Goal: Task Accomplishment & Management: Manage account settings

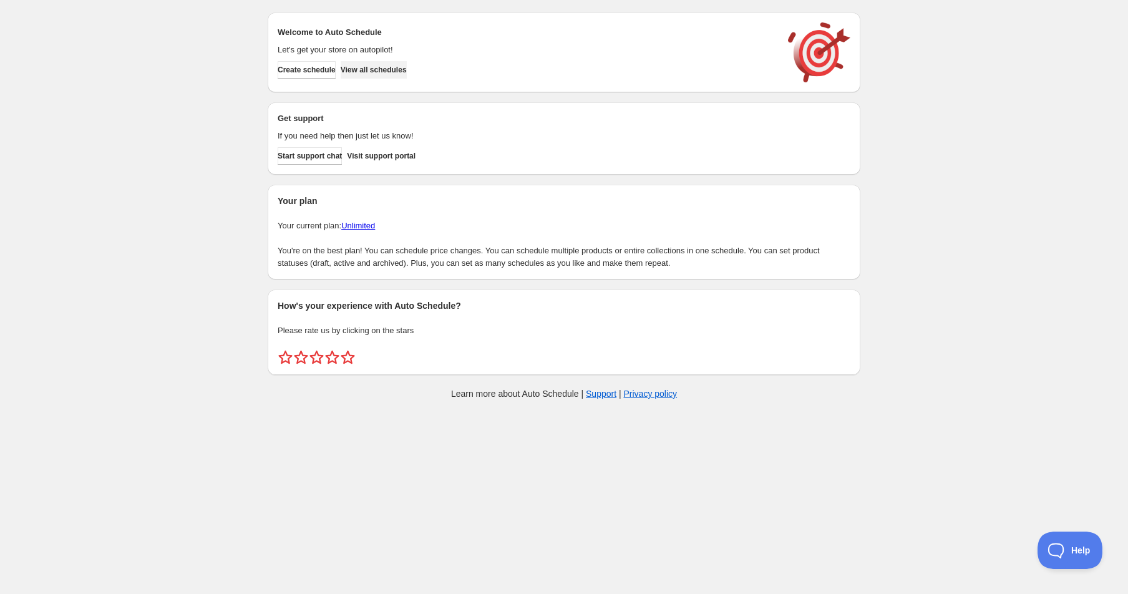
click at [377, 66] on span "View all schedules" at bounding box center [374, 70] width 66 height 10
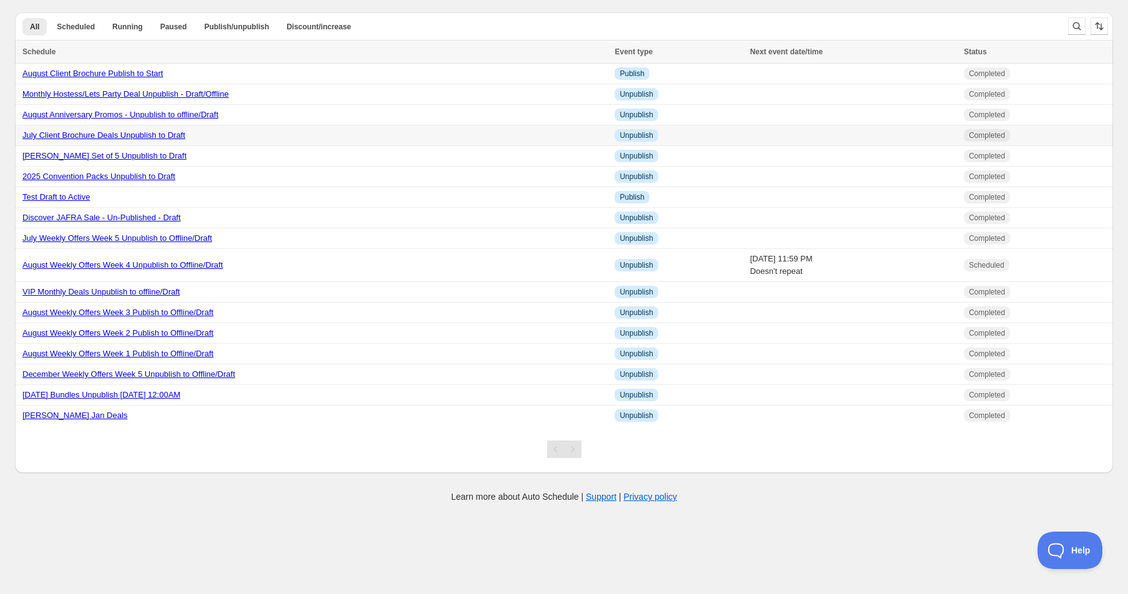
click at [94, 136] on link "July Client Brochure Deals Unpublish to Draft" at bounding box center [103, 134] width 163 height 9
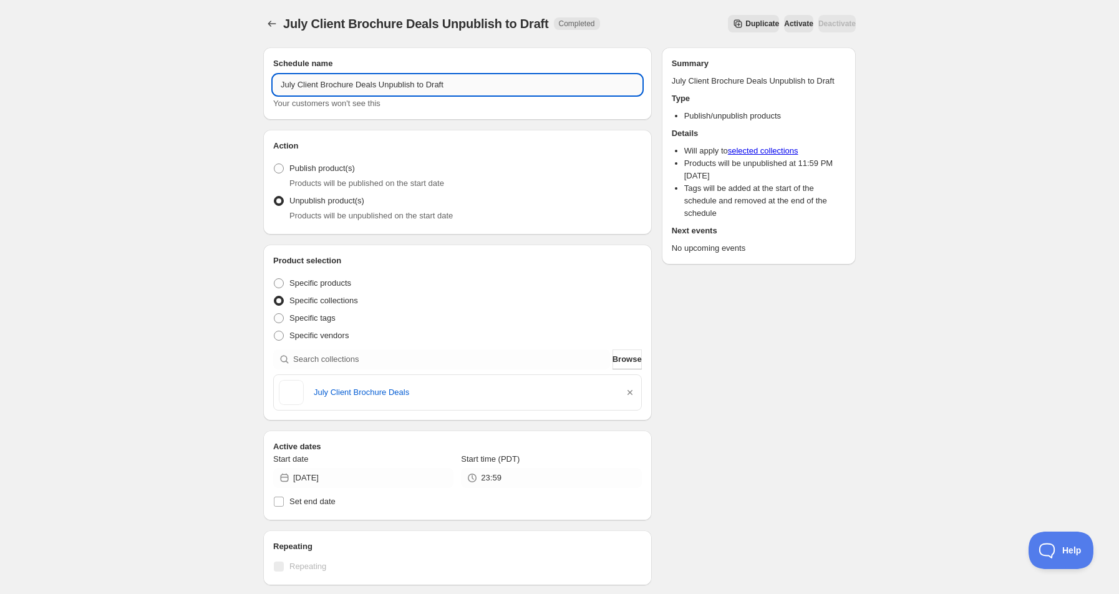
click at [293, 81] on input "July Client Brochure Deals Unpublish to Draft" at bounding box center [457, 85] width 369 height 20
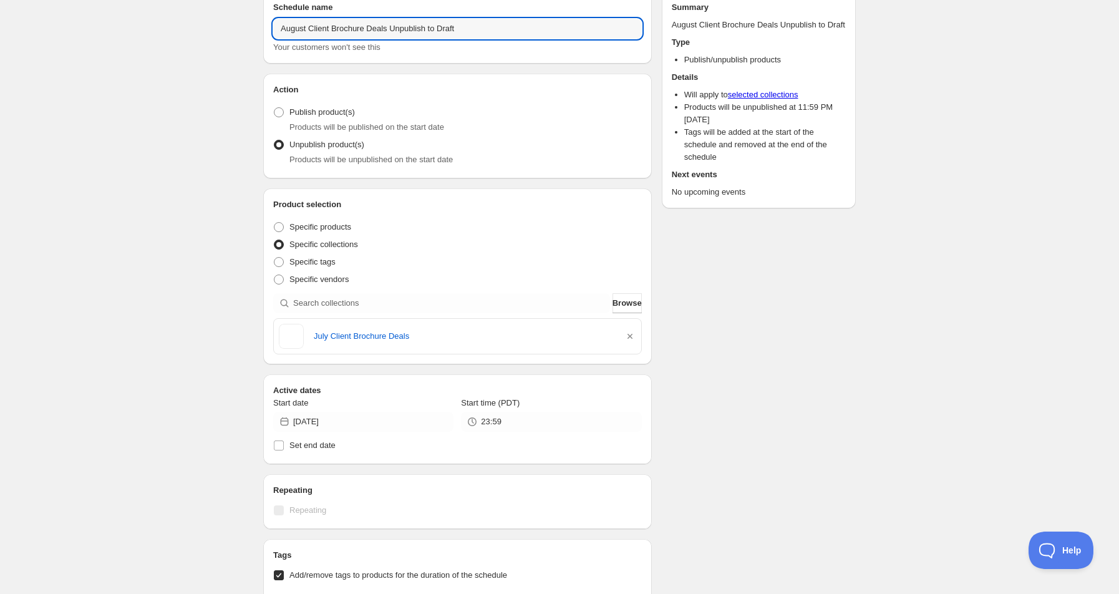
scroll to position [83, 0]
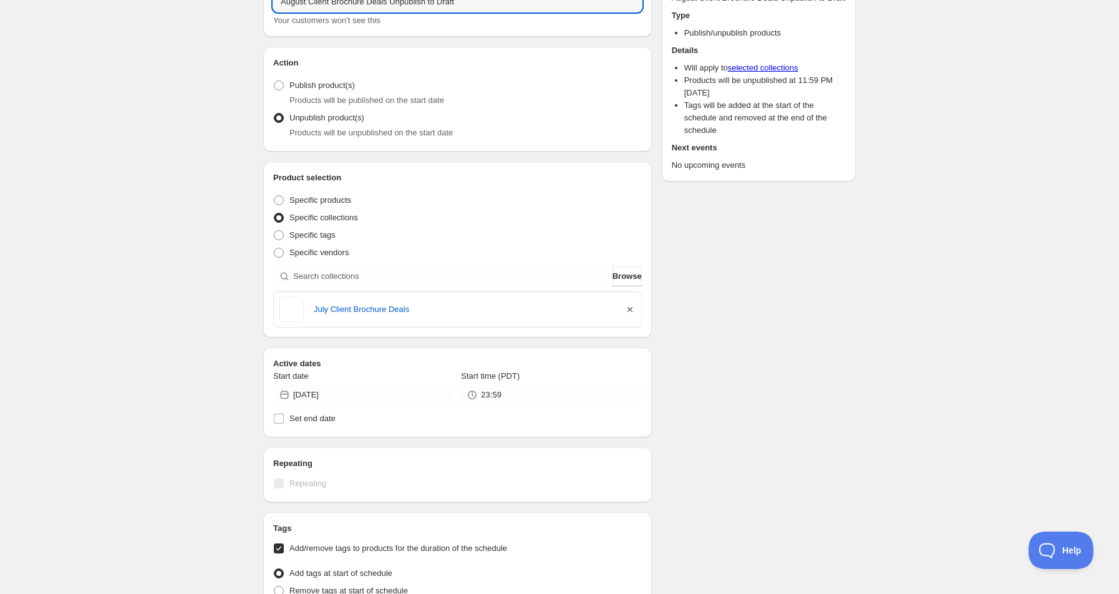
type input "August Client Brochure Deals Unpublish to Draft"
click at [630, 309] on icon "button" at bounding box center [629, 309] width 5 height 5
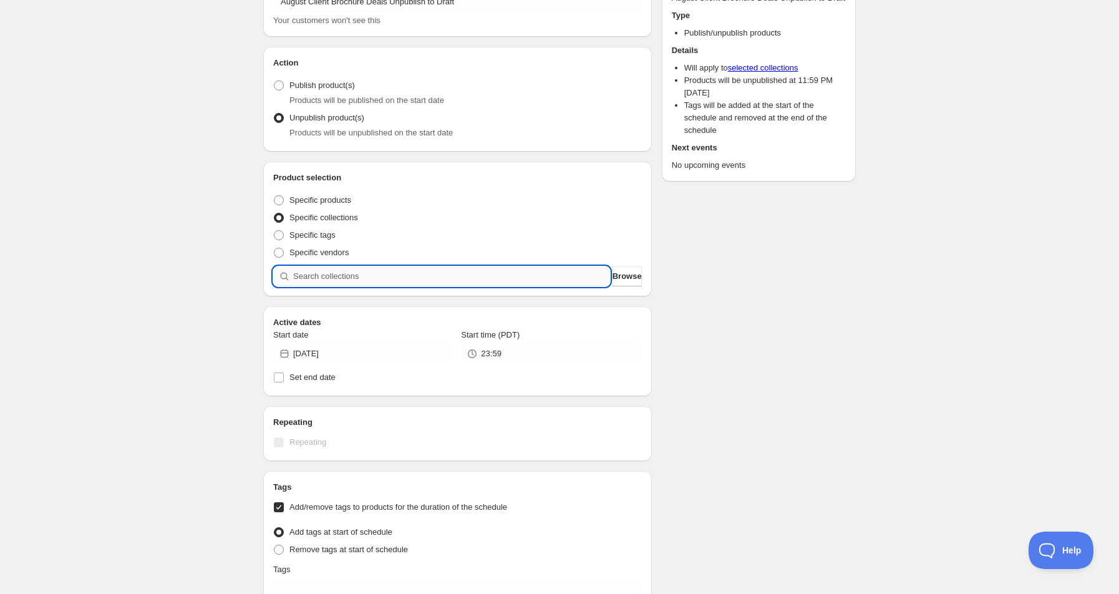
click at [405, 275] on input "search" at bounding box center [451, 276] width 317 height 20
type input "a"
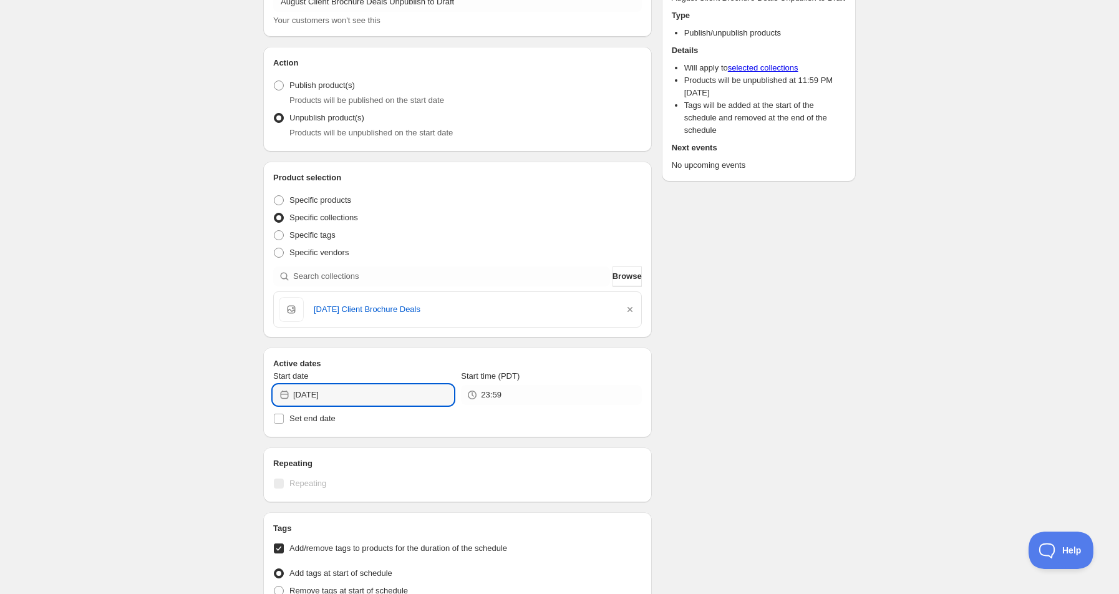
click at [317, 394] on input "[DATE]" at bounding box center [373, 395] width 160 height 20
click at [440, 425] on icon "Show next month, August 2025" at bounding box center [437, 424] width 12 height 12
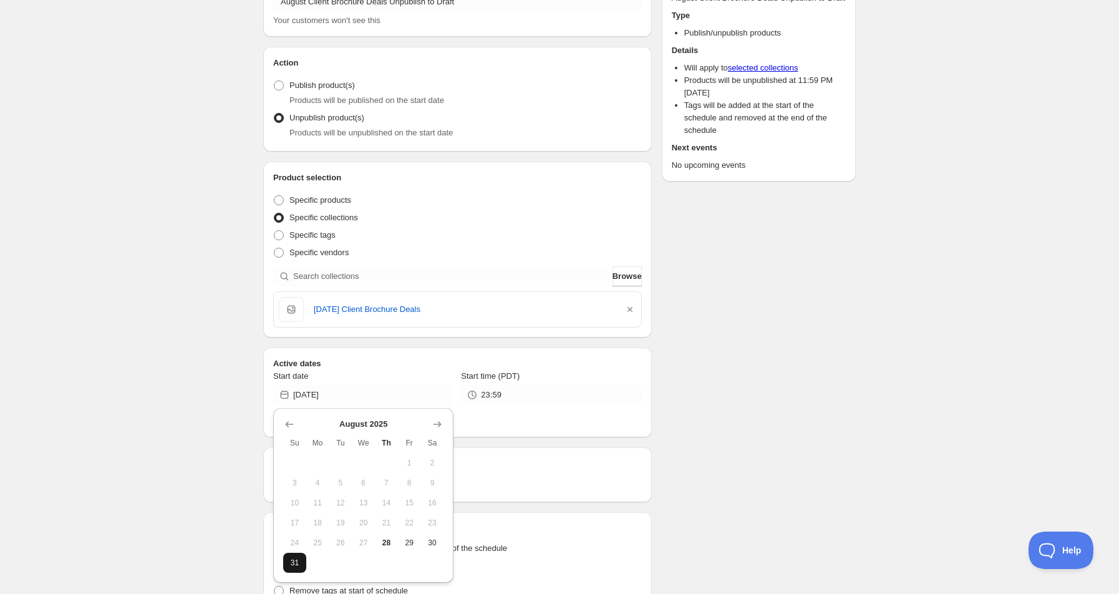
click at [296, 569] on button "31" at bounding box center [294, 563] width 23 height 20
type input "[DATE]"
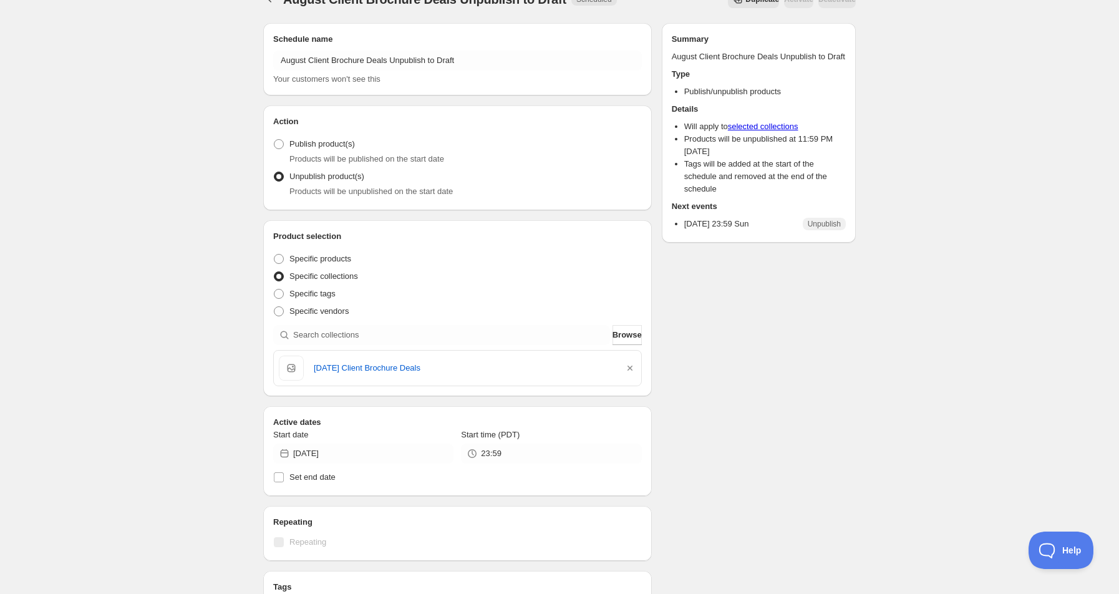
scroll to position [0, 0]
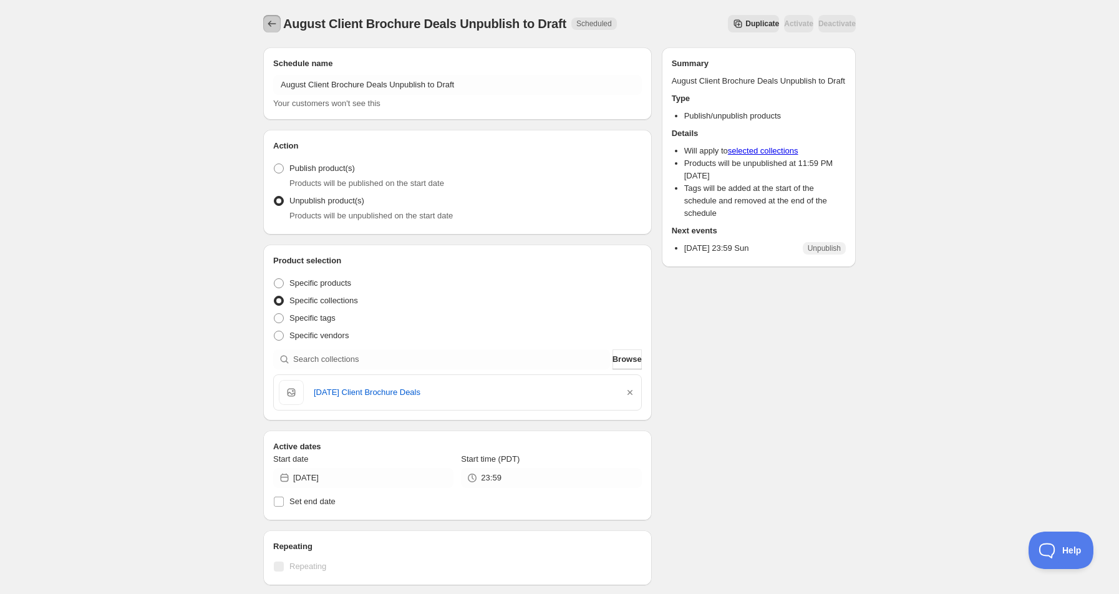
click at [268, 23] on icon "Schedules" at bounding box center [272, 23] width 12 height 12
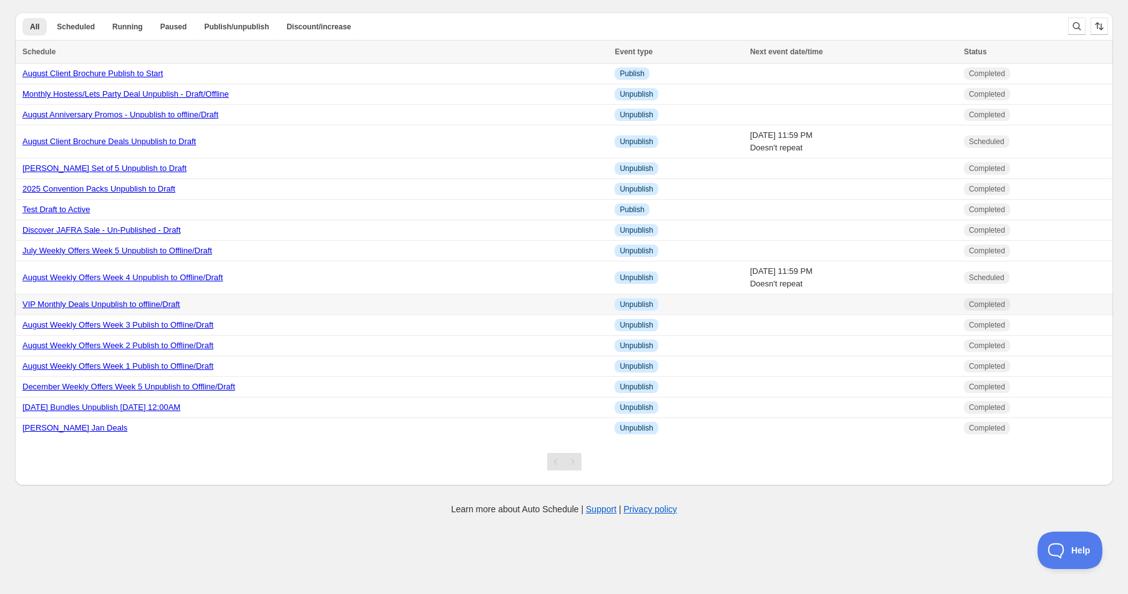
click at [117, 306] on link "VIP Monthly Deals Unpublish to offline/Draft" at bounding box center [100, 303] width 157 height 9
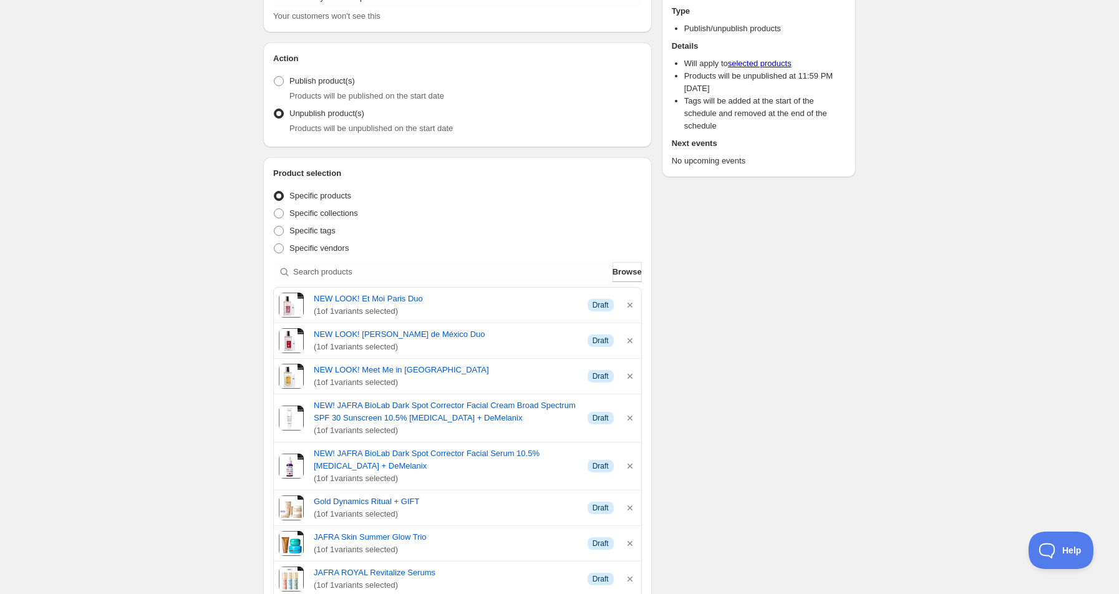
scroll to position [249, 0]
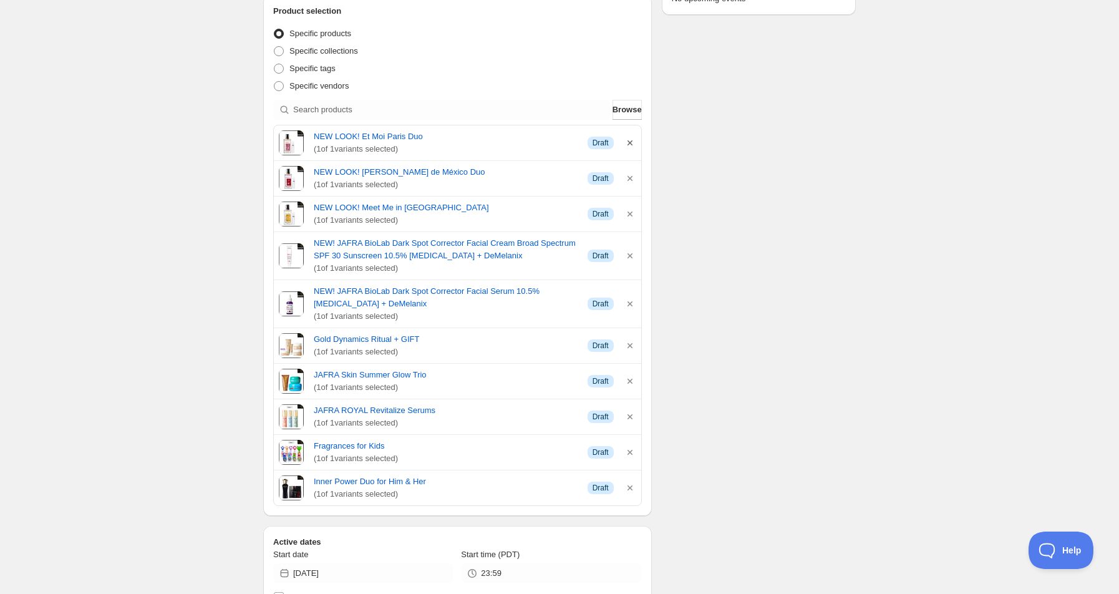
click at [629, 142] on icon "button" at bounding box center [629, 142] width 5 height 5
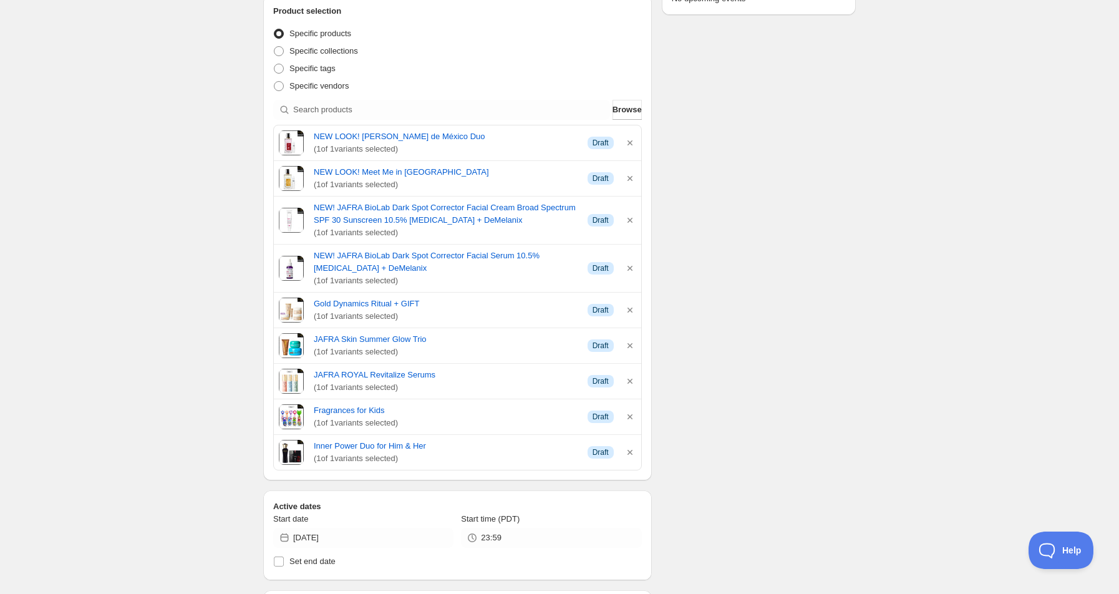
click at [629, 142] on icon "button" at bounding box center [629, 142] width 5 height 5
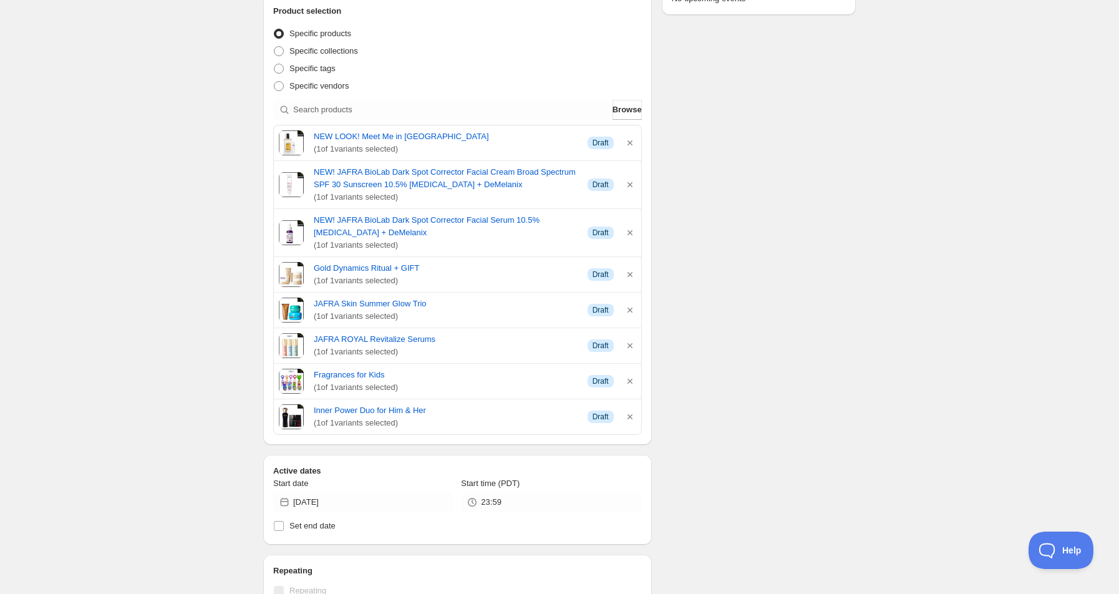
click at [629, 142] on icon "button" at bounding box center [629, 142] width 5 height 5
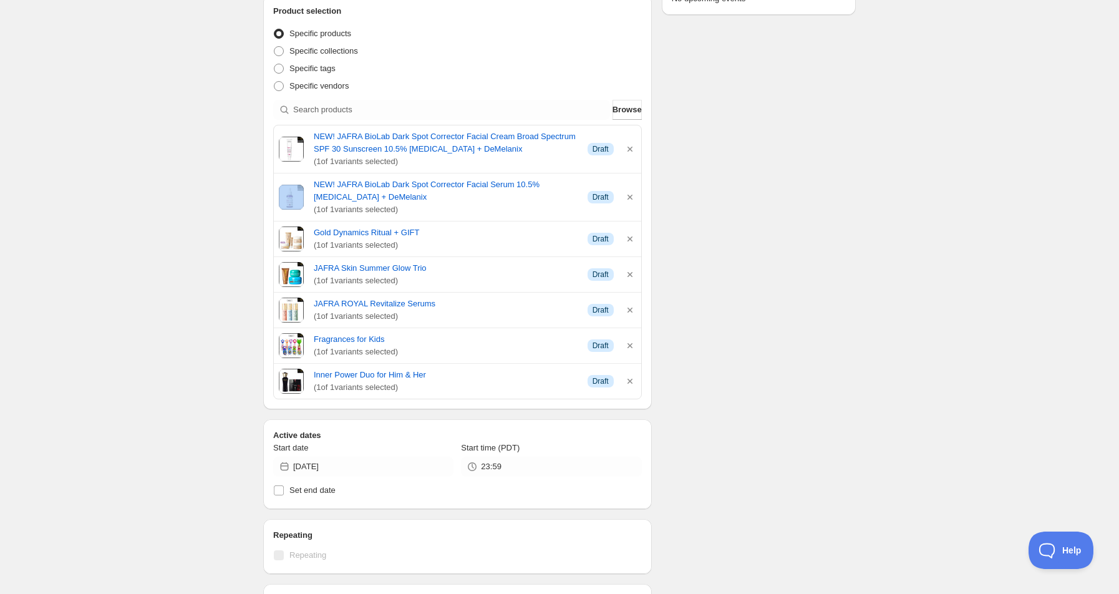
click at [629, 142] on div "NEW! JAFRA BioLab Dark Spot Corrector Facial Cream Broad Spectrum SPF 30 Sunscr…" at bounding box center [457, 148] width 357 height 37
click at [630, 149] on icon "button" at bounding box center [629, 149] width 5 height 5
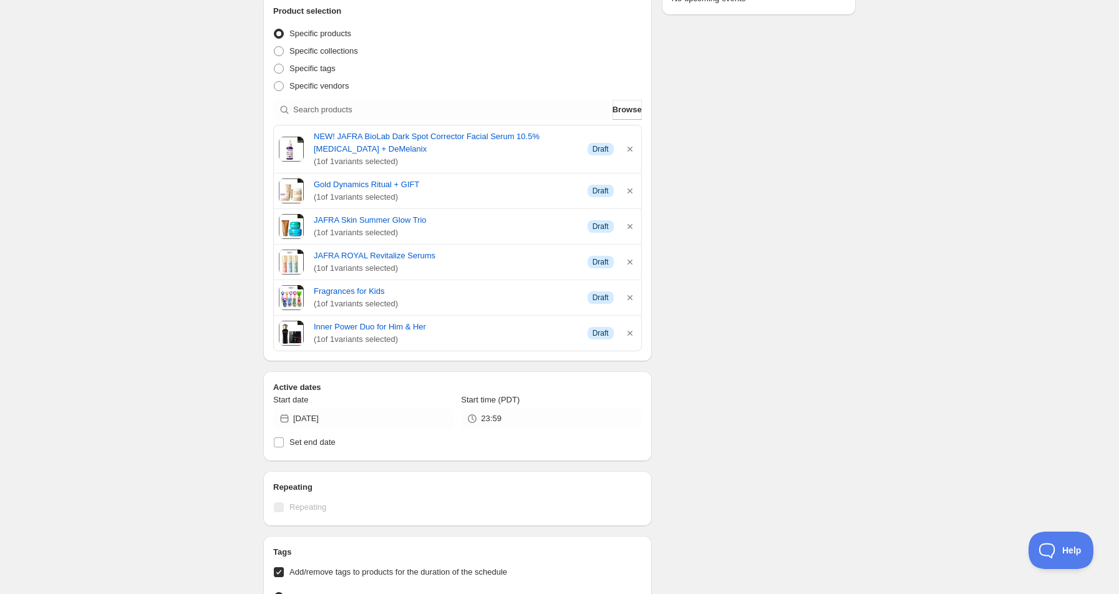
click at [630, 150] on icon "button" at bounding box center [630, 149] width 12 height 12
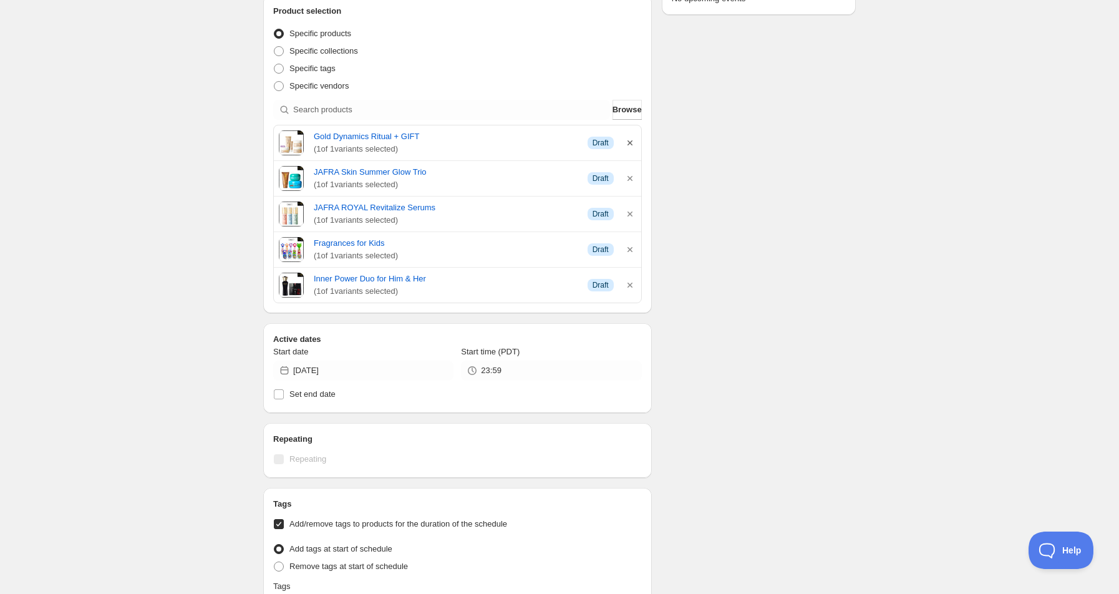
click at [629, 141] on icon "button" at bounding box center [630, 143] width 12 height 12
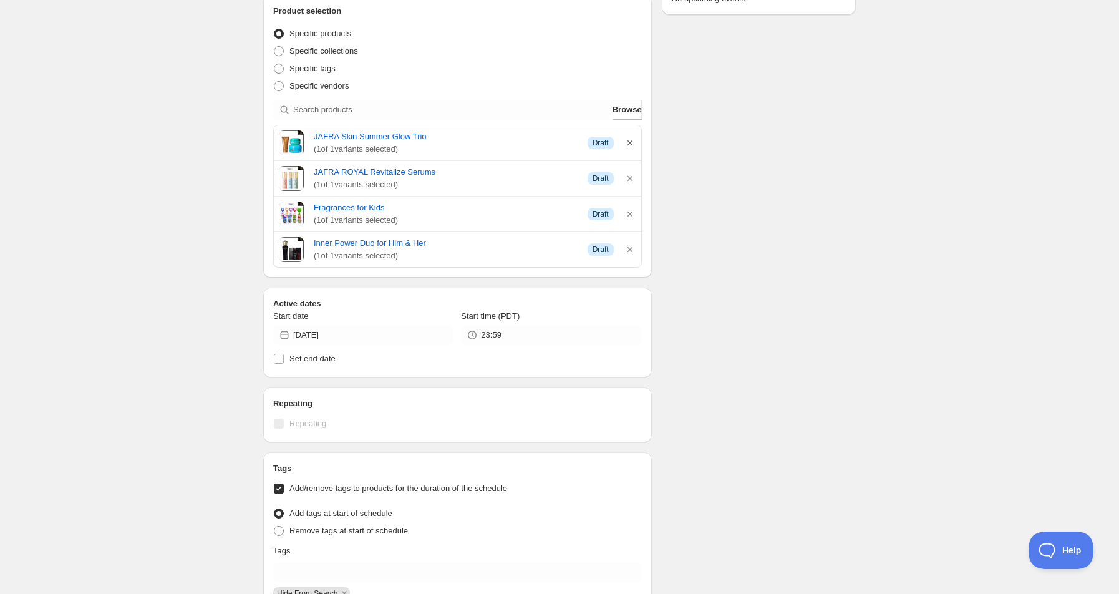
click at [629, 143] on icon "button" at bounding box center [629, 142] width 5 height 5
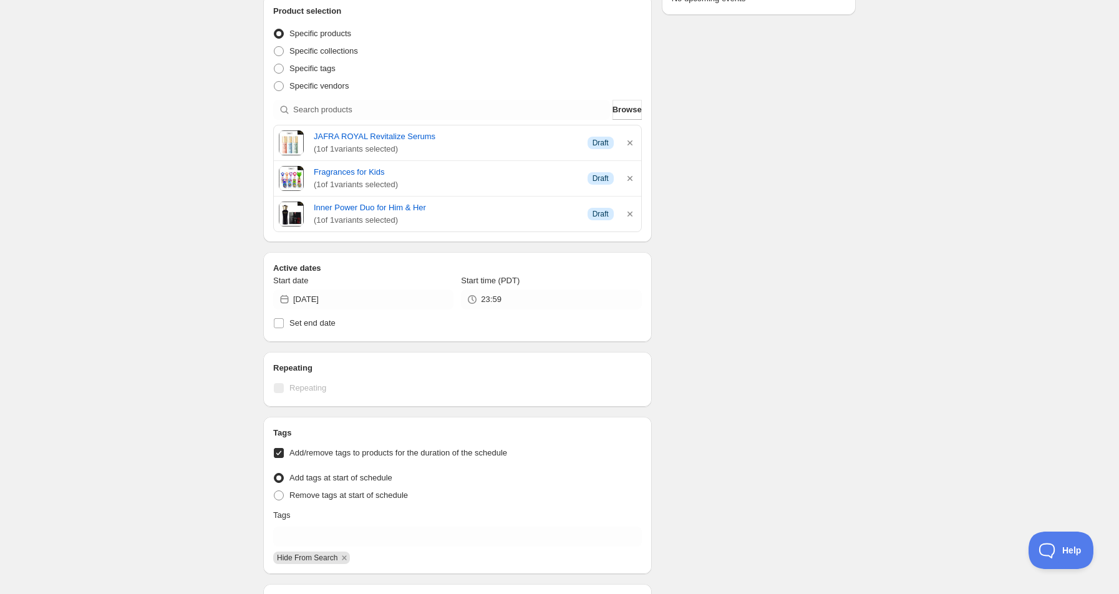
click at [629, 145] on icon "button" at bounding box center [630, 143] width 12 height 12
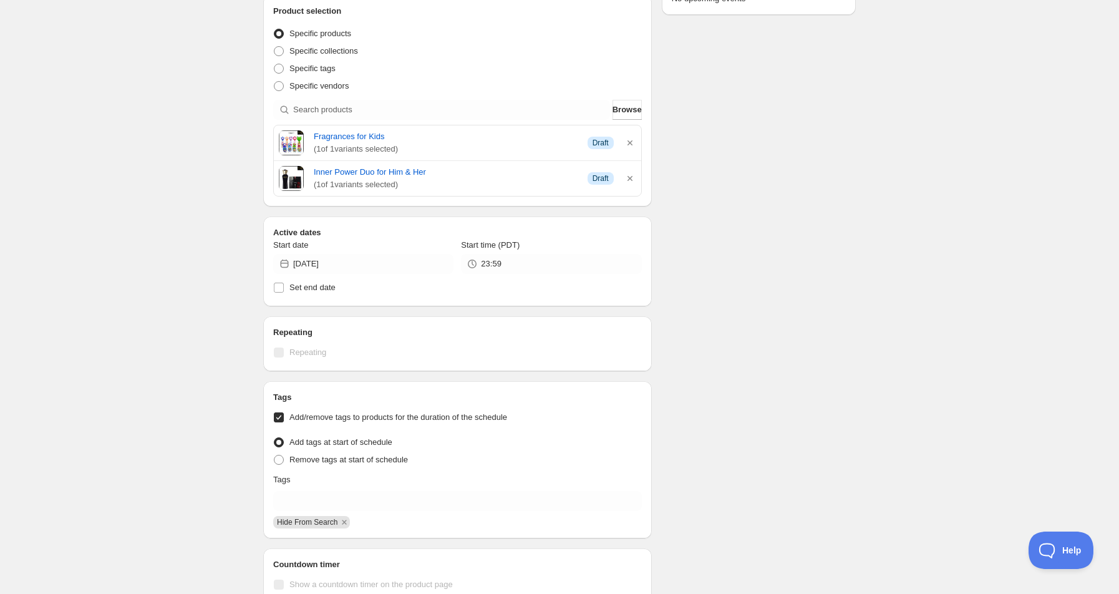
click at [629, 145] on icon "button" at bounding box center [630, 143] width 12 height 12
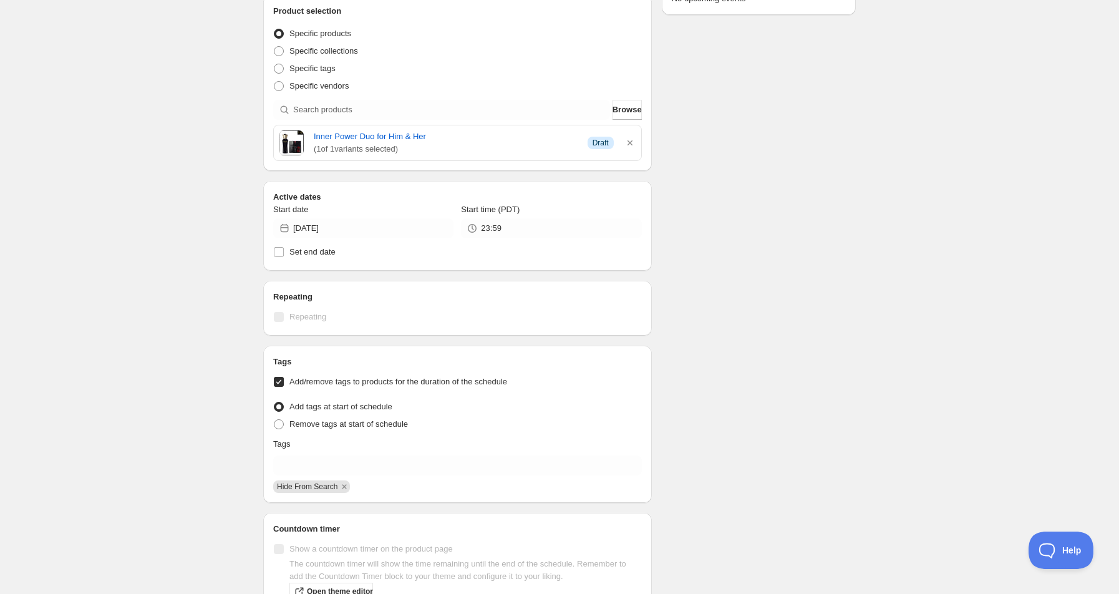
click at [629, 145] on icon "button" at bounding box center [630, 143] width 12 height 12
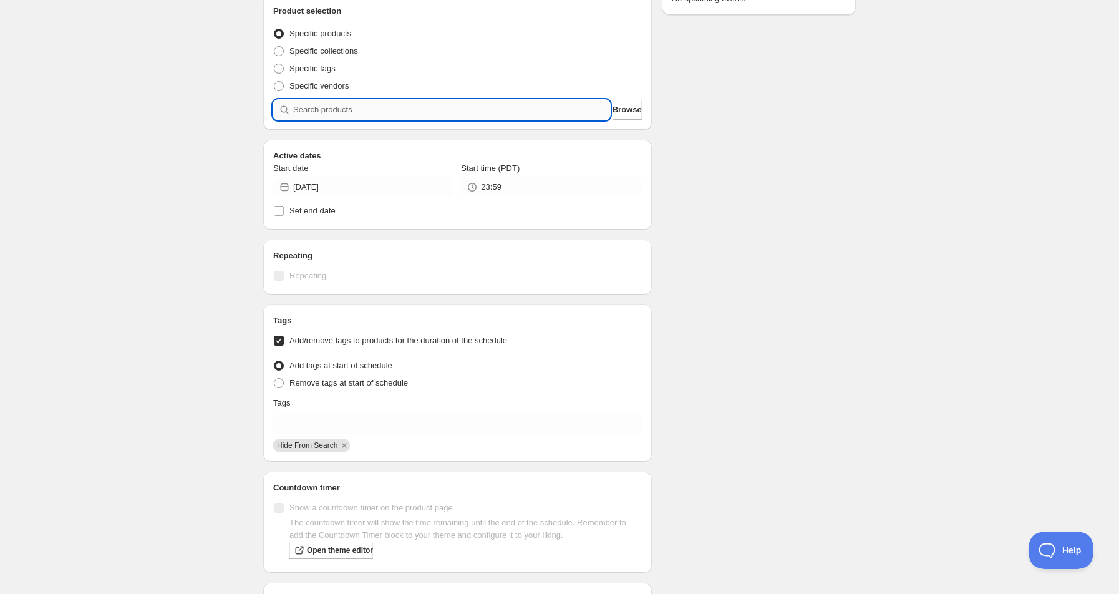
click at [336, 106] on input "search" at bounding box center [451, 110] width 317 height 20
type input "3"
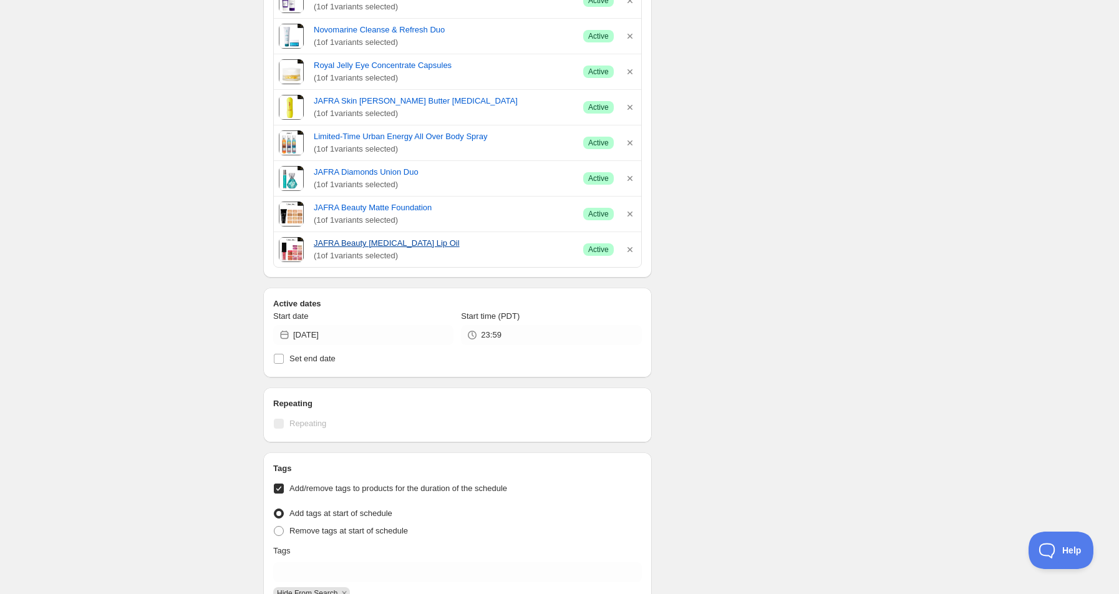
scroll to position [582, 0]
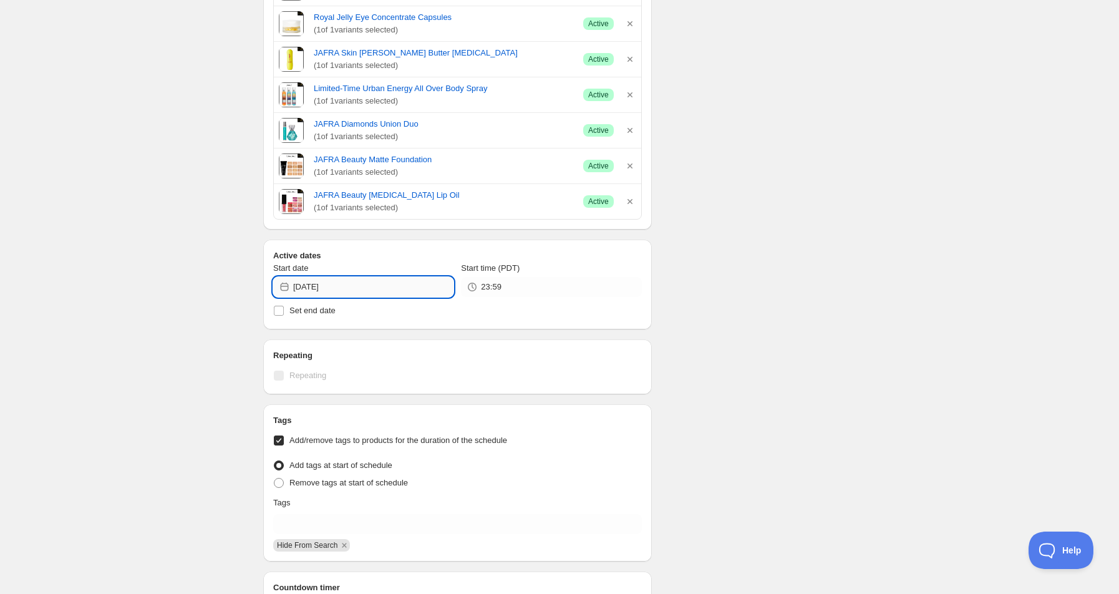
click at [322, 284] on input "[DATE]" at bounding box center [373, 287] width 160 height 20
click at [442, 319] on icon "Show next month, August 2025" at bounding box center [437, 317] width 12 height 12
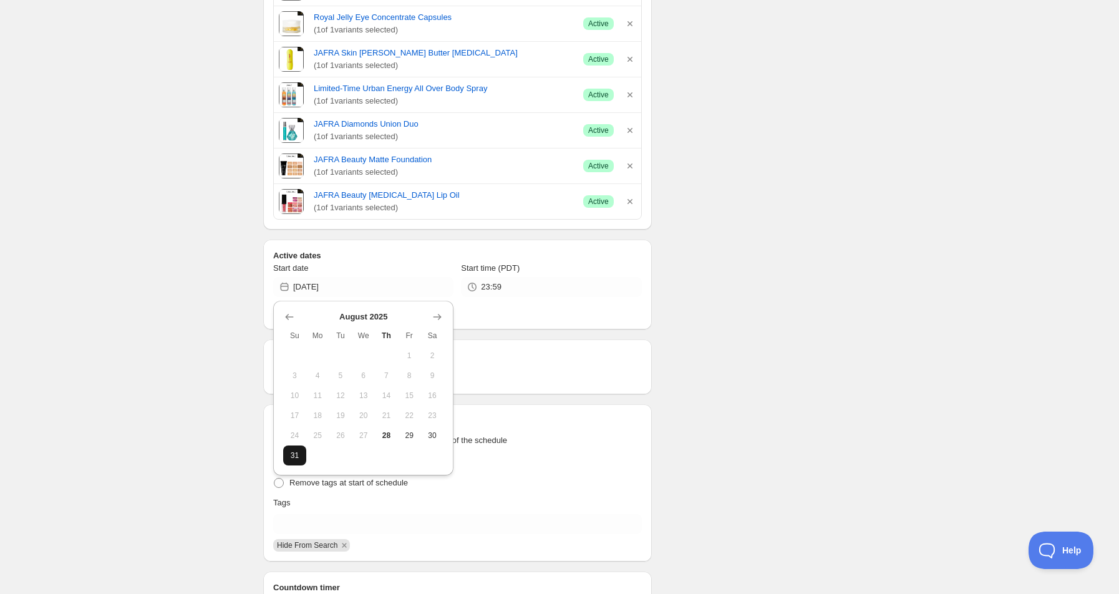
click at [303, 456] on button "31" at bounding box center [294, 455] width 23 height 20
type input "[DATE]"
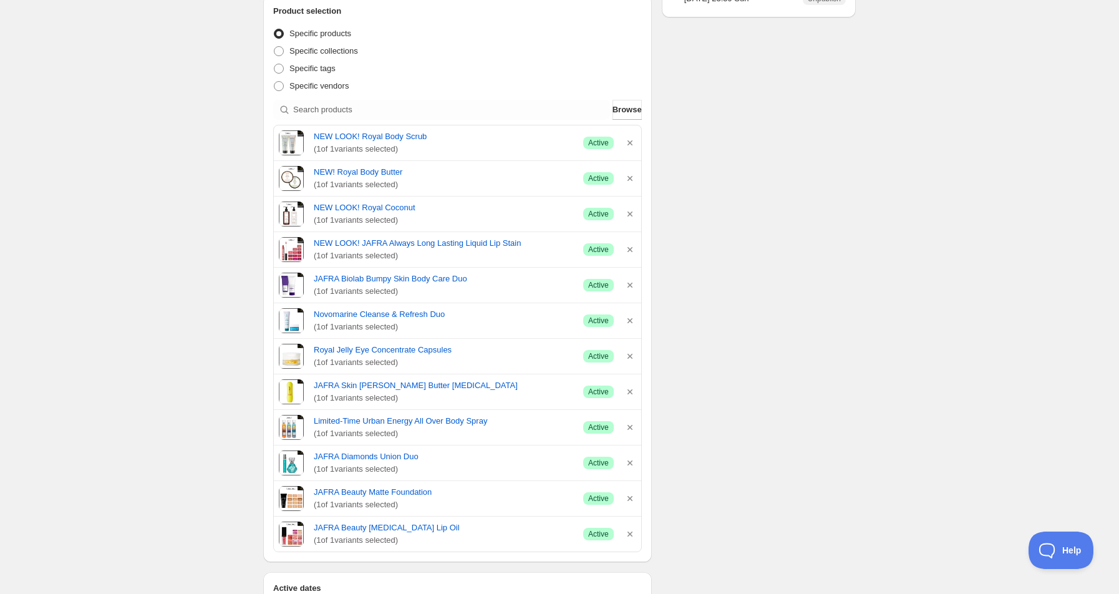
scroll to position [0, 0]
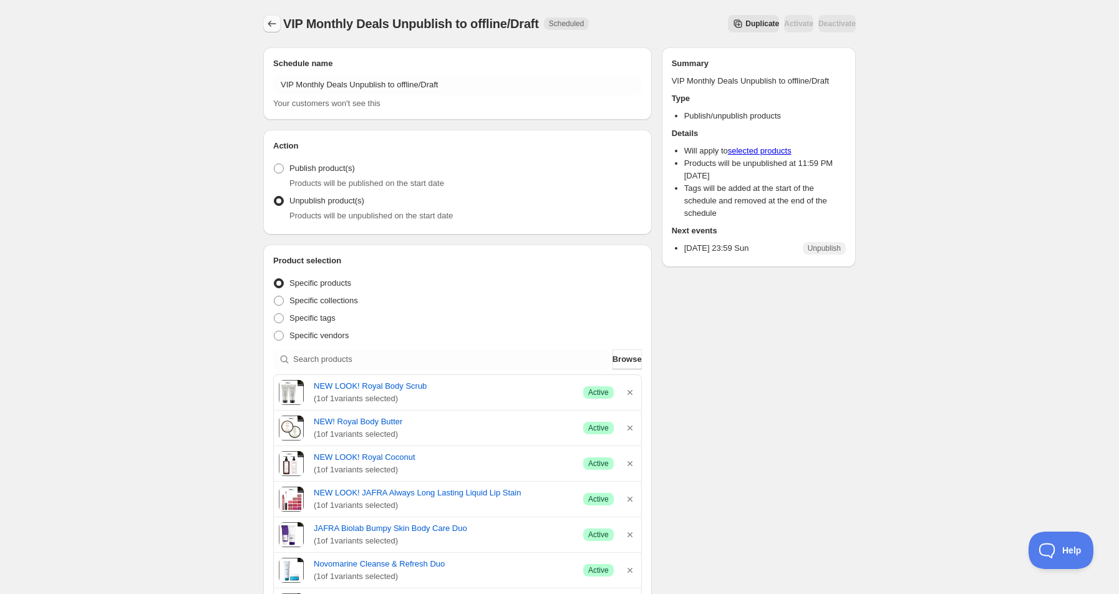
click at [267, 26] on icon "Schedules" at bounding box center [272, 23] width 12 height 12
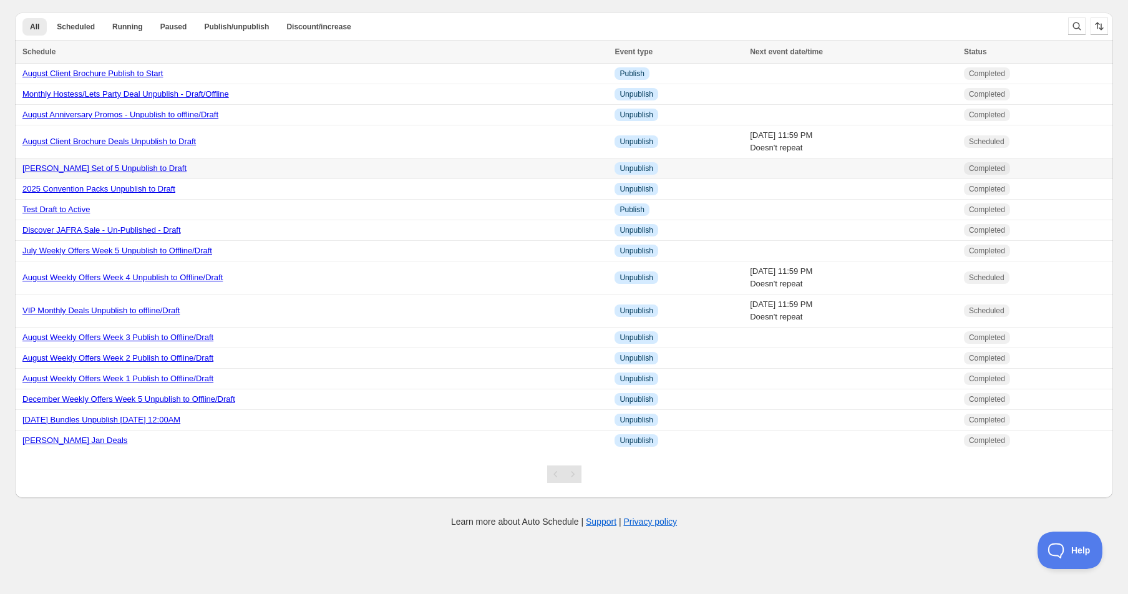
click at [120, 168] on link "[PERSON_NAME] Set of 5 Unpublish to Draft" at bounding box center [104, 167] width 164 height 9
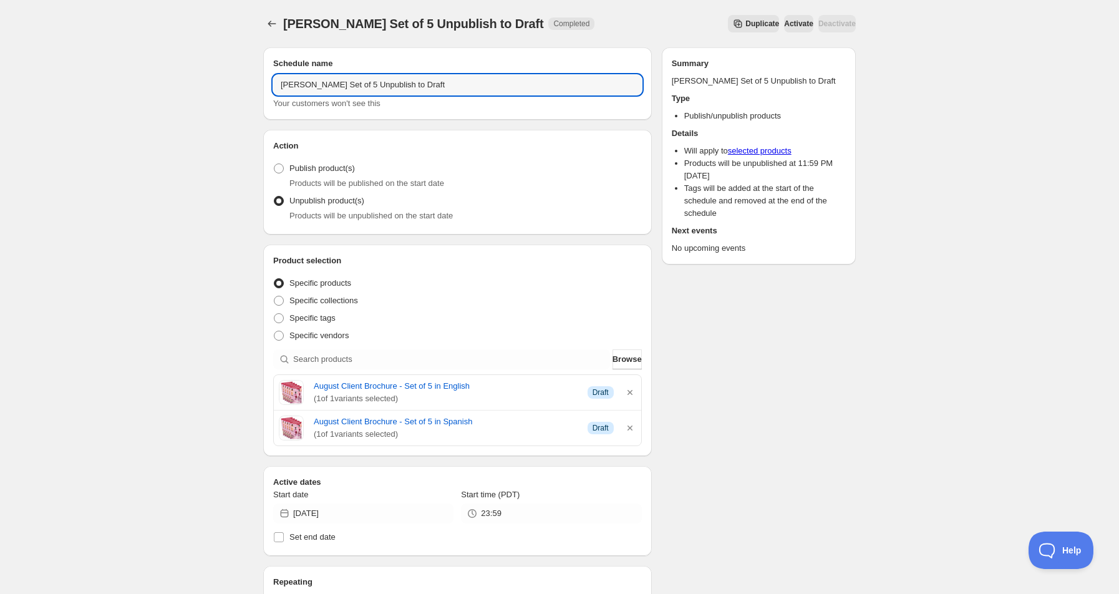
drag, startPoint x: 306, startPoint y: 82, endPoint x: 225, endPoint y: 87, distance: 81.8
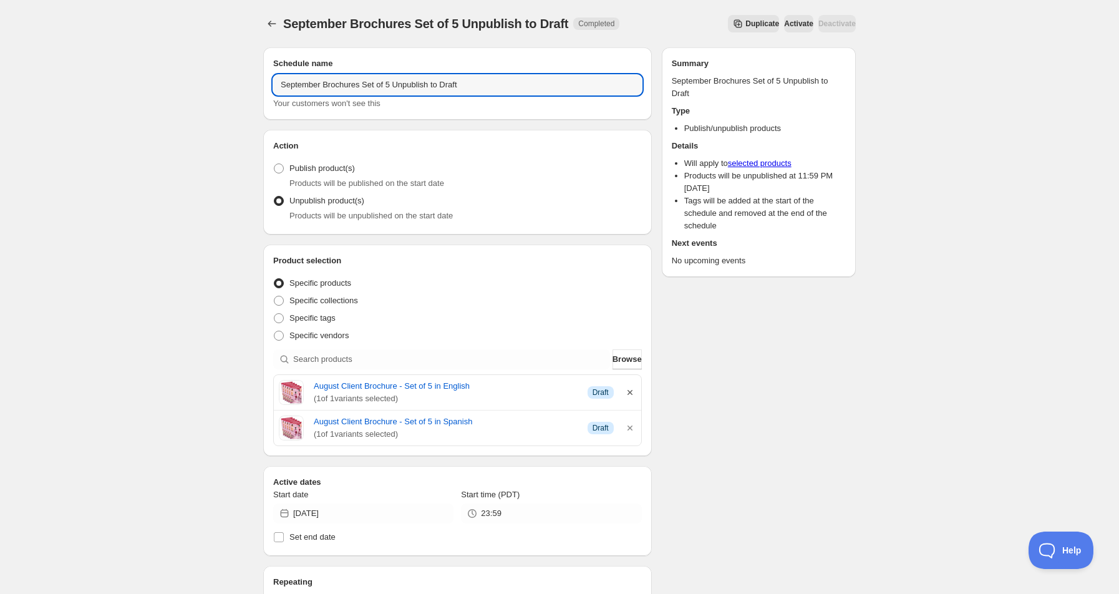
type input "September Brochures Set of 5 Unpublish to Draft"
click at [631, 390] on icon "button" at bounding box center [629, 392] width 5 height 5
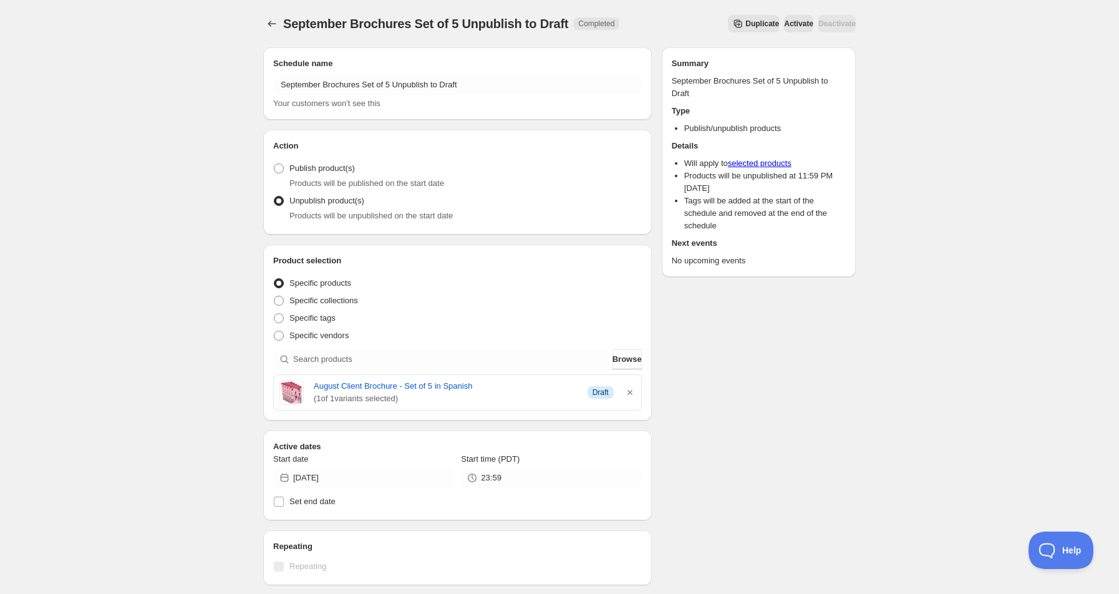
drag, startPoint x: 631, startPoint y: 395, endPoint x: 584, endPoint y: 385, distance: 48.0
click at [631, 395] on icon "button" at bounding box center [630, 392] width 12 height 12
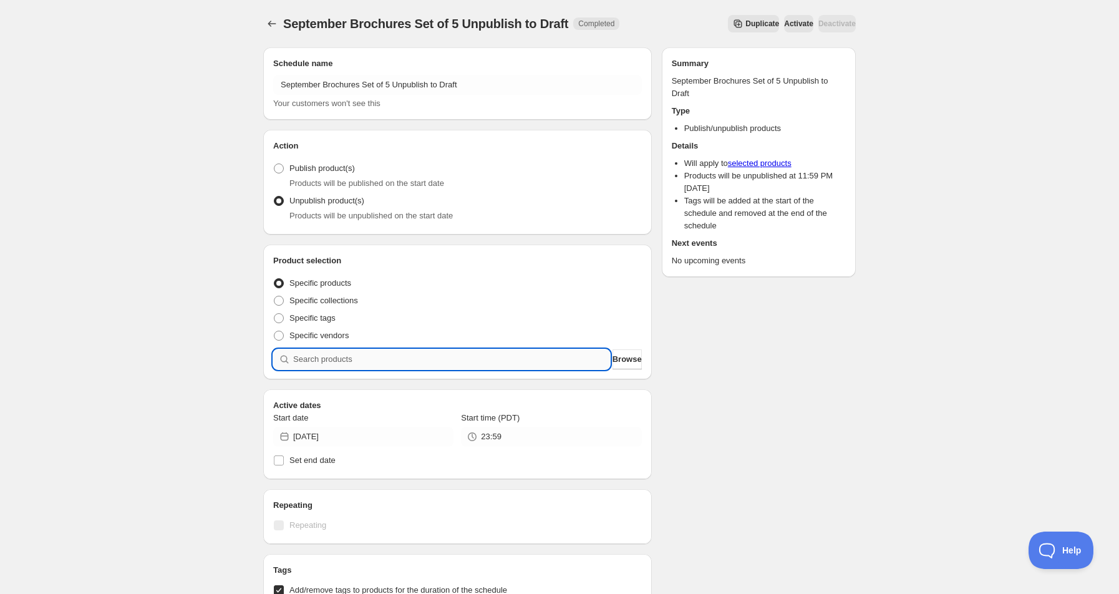
click at [360, 355] on input "search" at bounding box center [451, 359] width 317 height 20
type input "3"
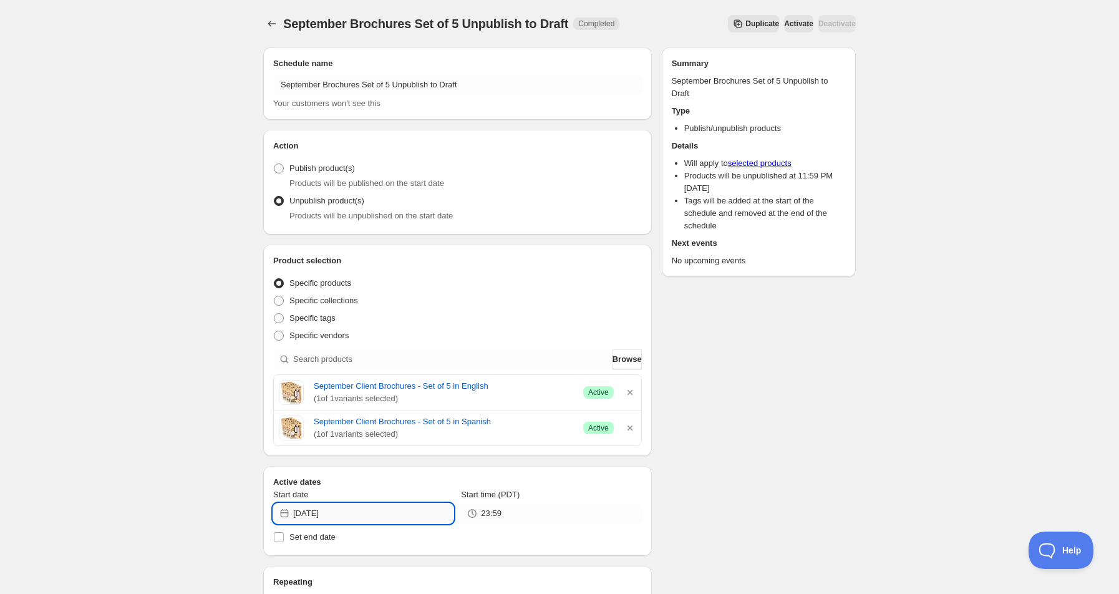
click at [318, 512] on input "[DATE]" at bounding box center [373, 513] width 160 height 20
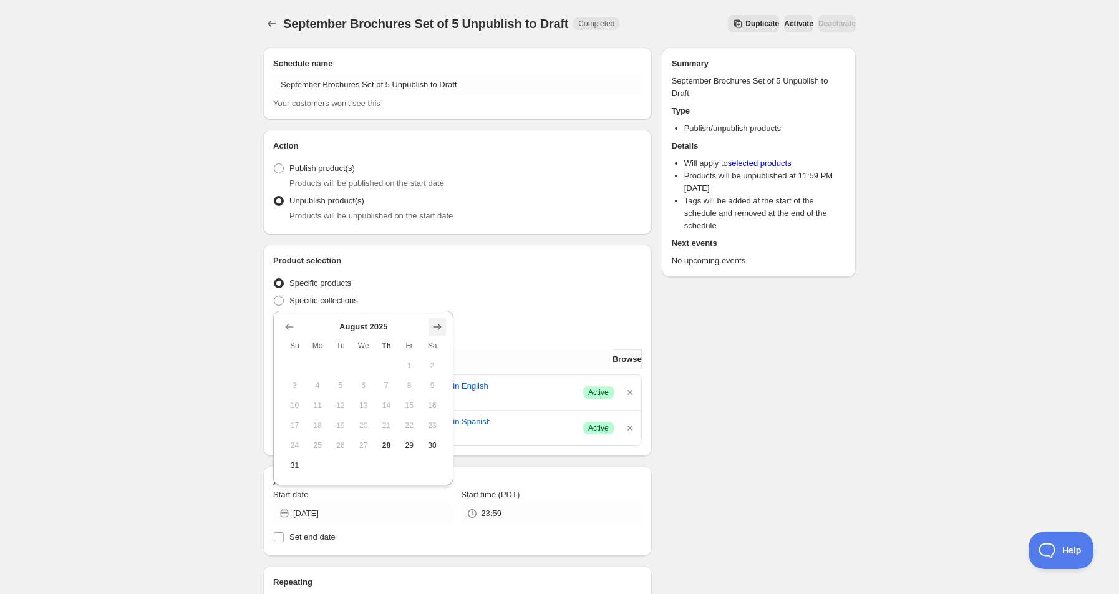
click at [435, 324] on icon "Show next month, September 2025" at bounding box center [437, 327] width 12 height 12
click at [293, 423] on span "14" at bounding box center [294, 425] width 13 height 10
type input "[DATE]"
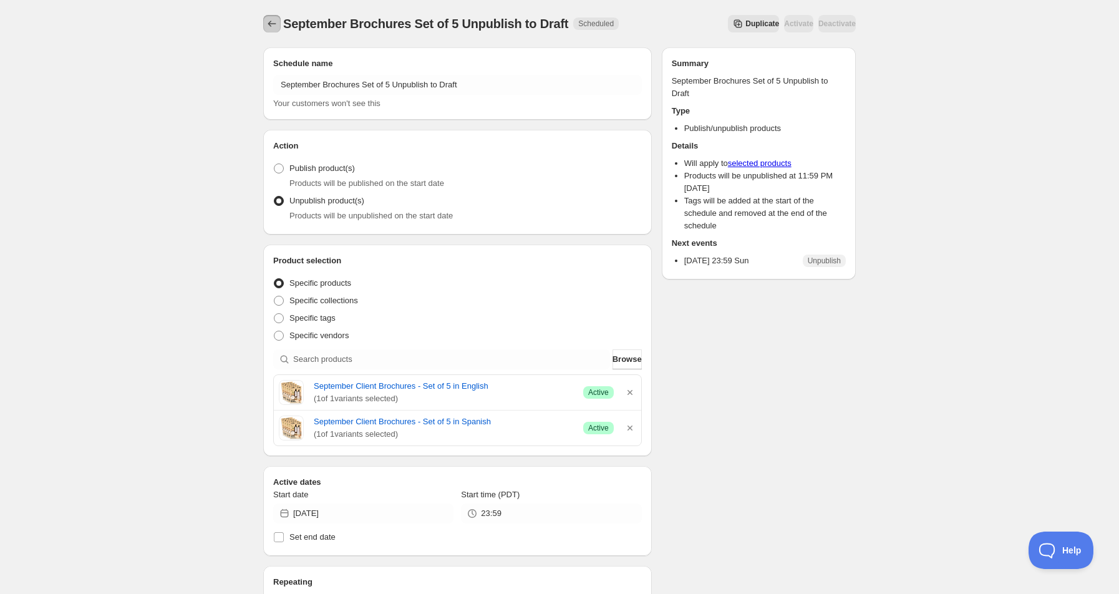
click at [266, 20] on icon "Schedules" at bounding box center [272, 23] width 12 height 12
